Goal: Information Seeking & Learning: Learn about a topic

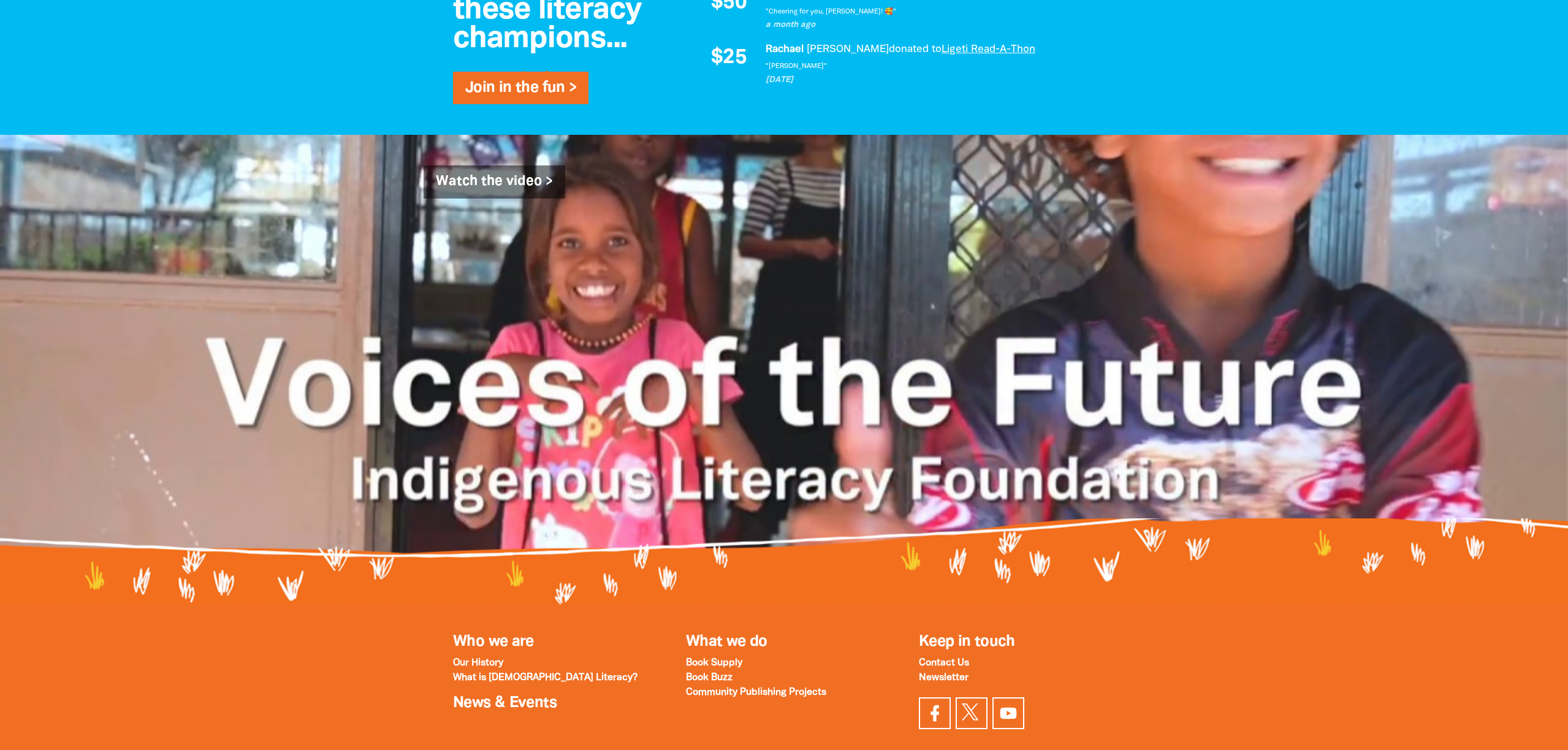
scroll to position [1233, 0]
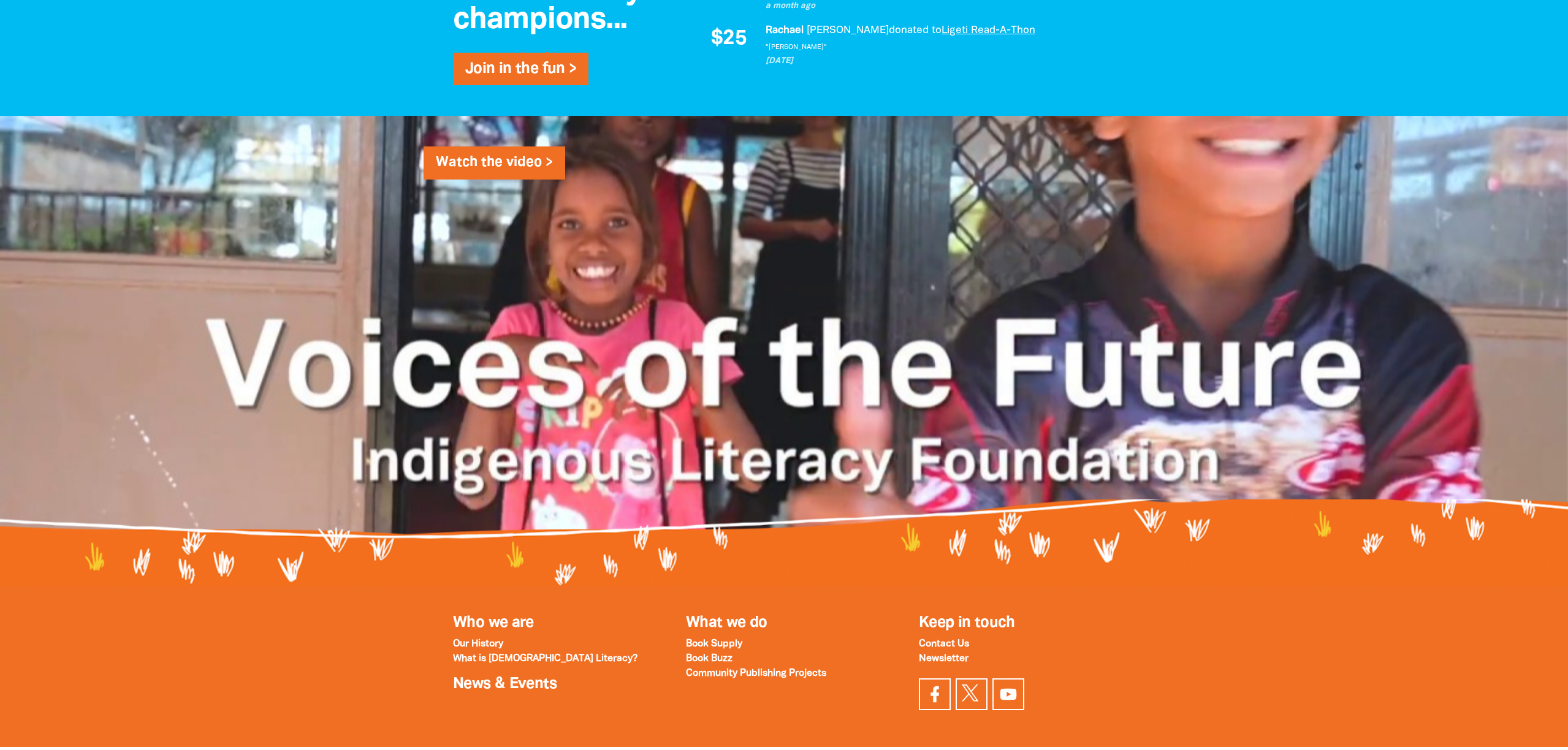
click at [500, 170] on link "Watch the video >" at bounding box center [494, 163] width 142 height 33
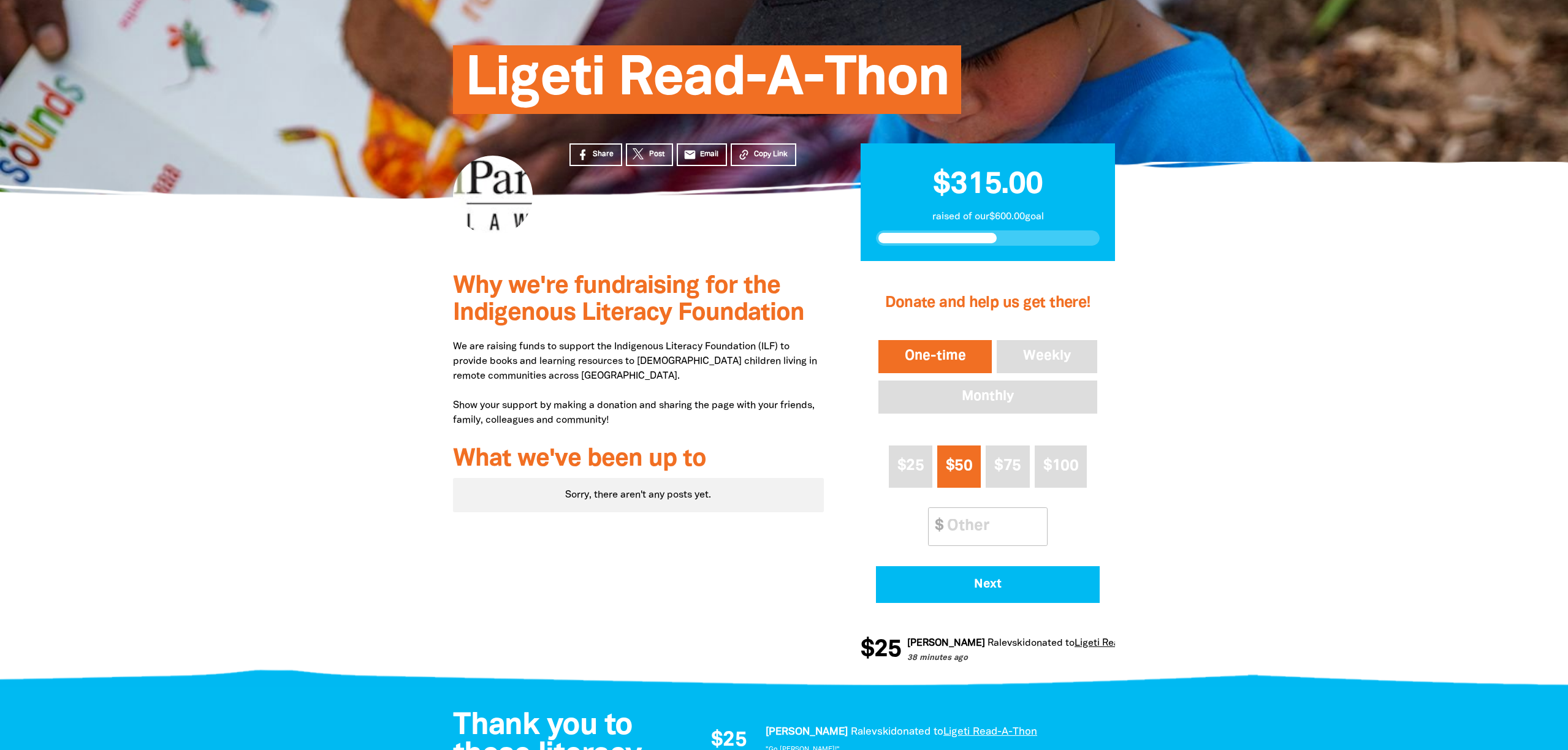
scroll to position [0, 0]
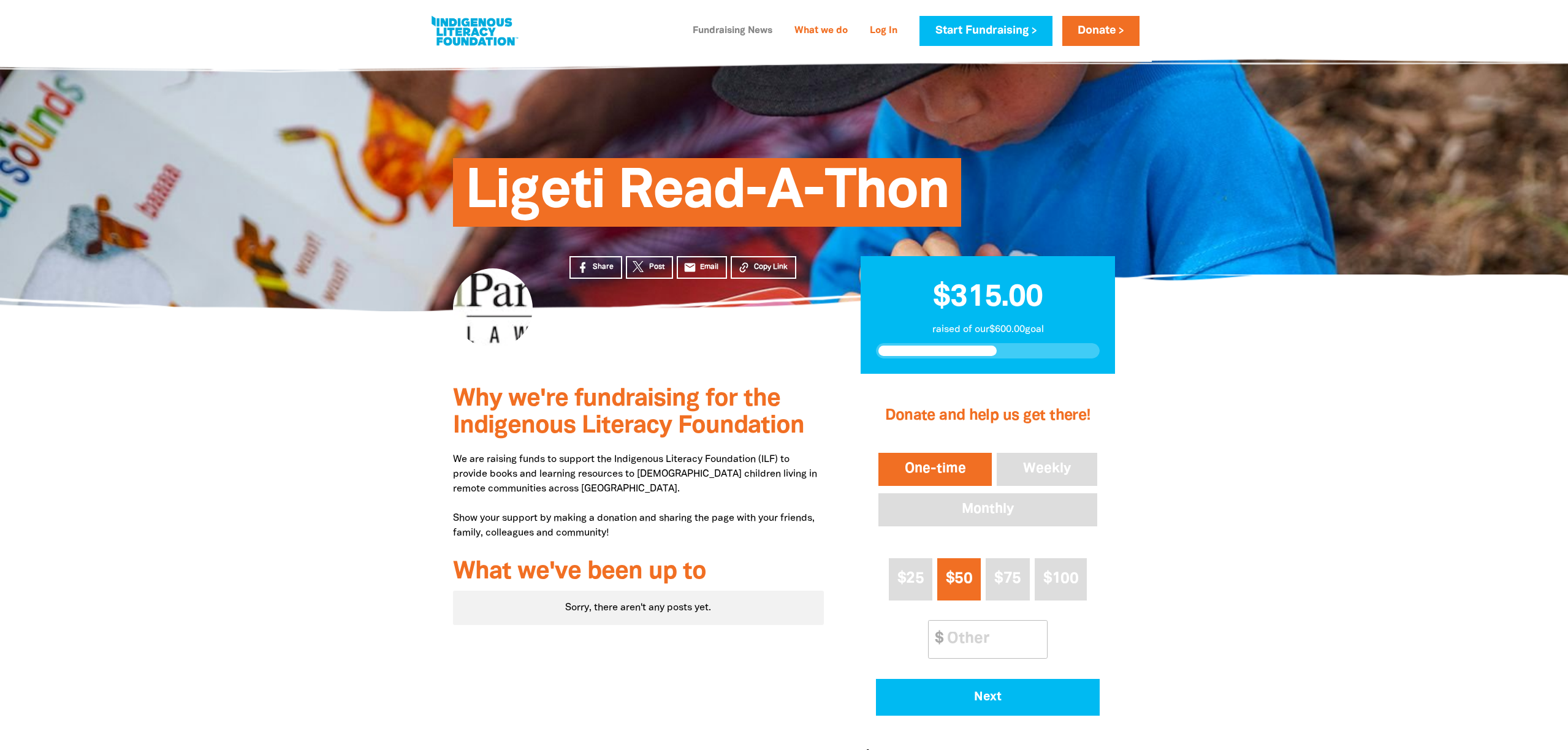
click at [711, 30] on link "Fundraising News" at bounding box center [732, 31] width 94 height 19
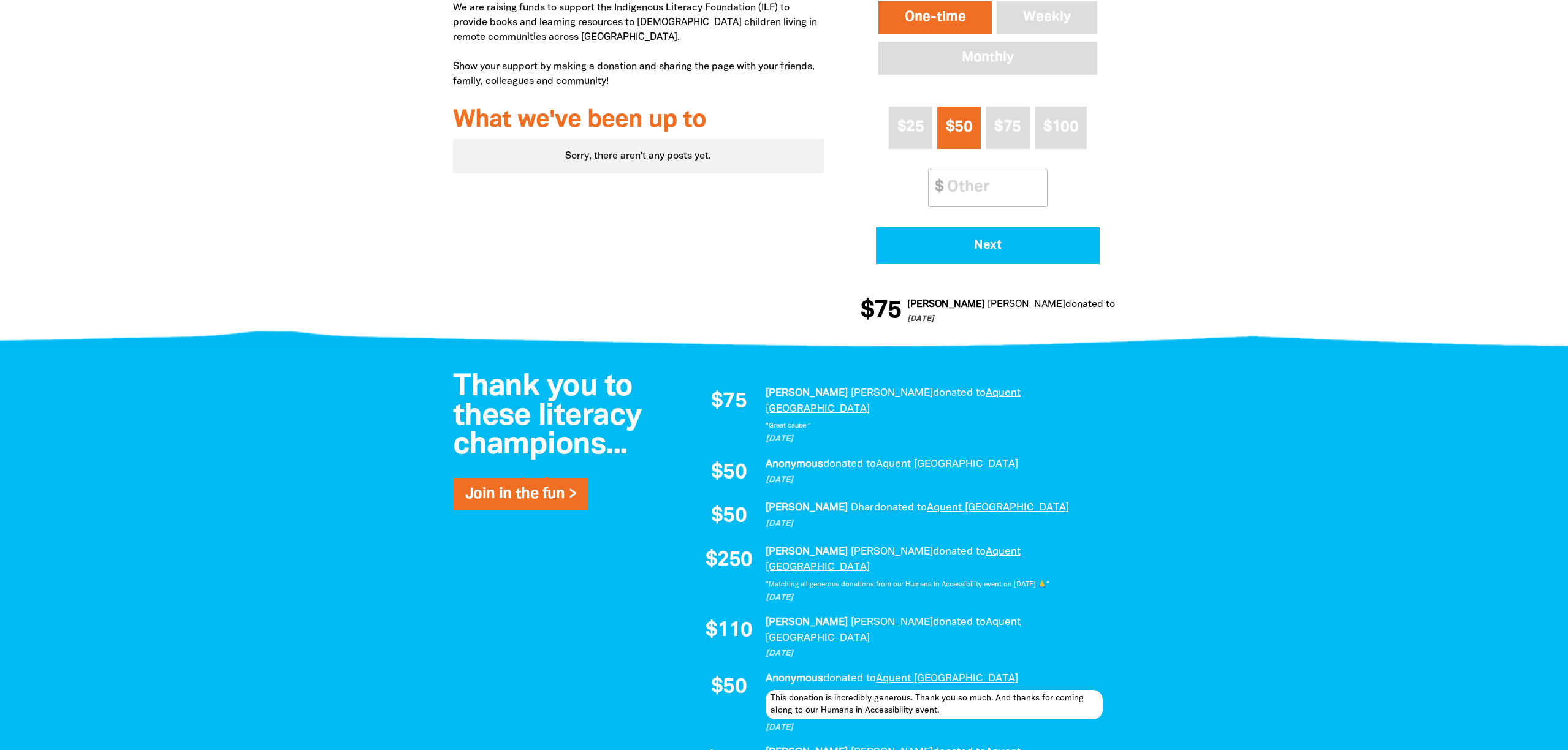
scroll to position [514, 0]
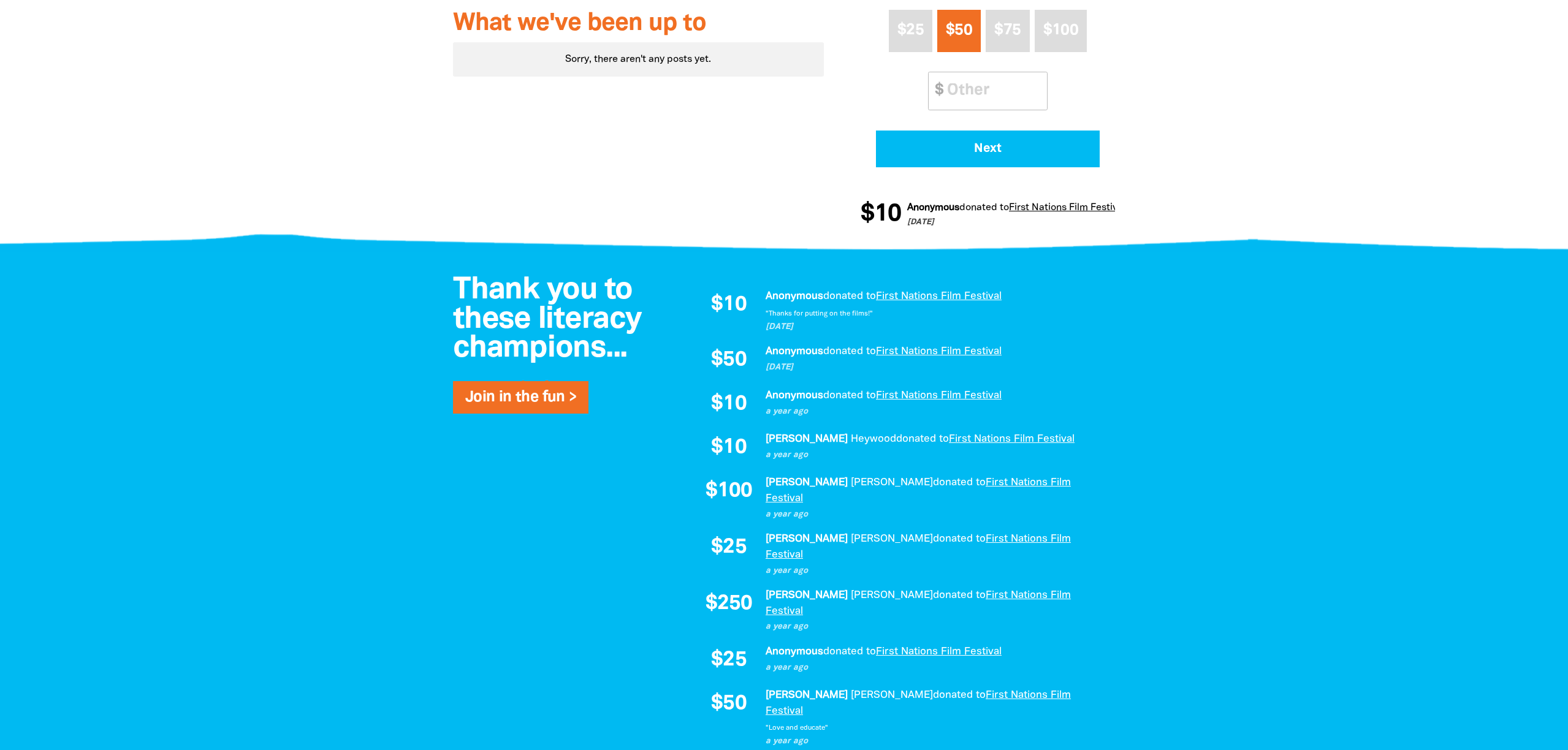
scroll to position [600, 0]
